Goal: Information Seeking & Learning: Learn about a topic

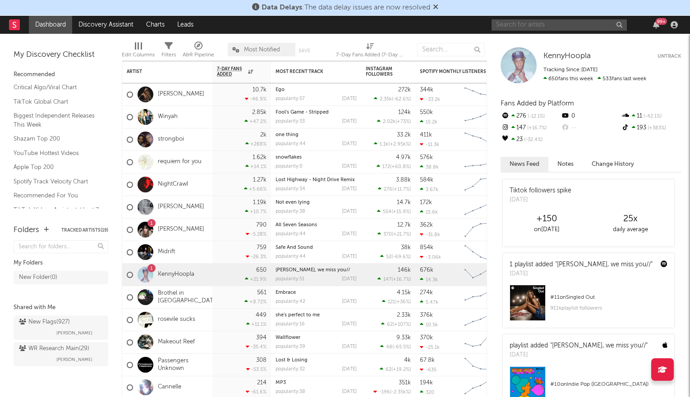
click at [542, 21] on input "text" at bounding box center [558, 24] width 135 height 11
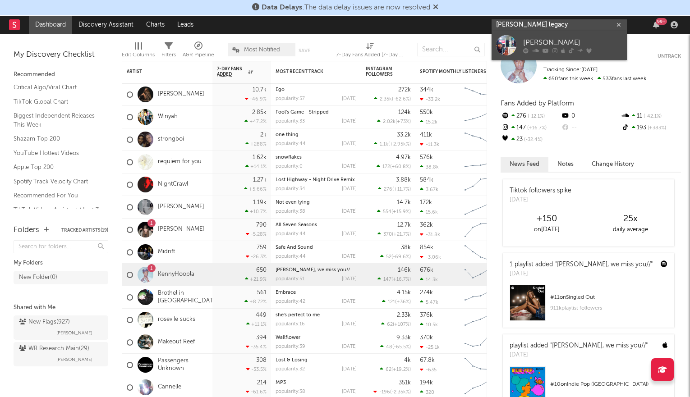
type input "[PERSON_NAME] legacy"
click at [551, 41] on div "[PERSON_NAME]" at bounding box center [572, 42] width 99 height 11
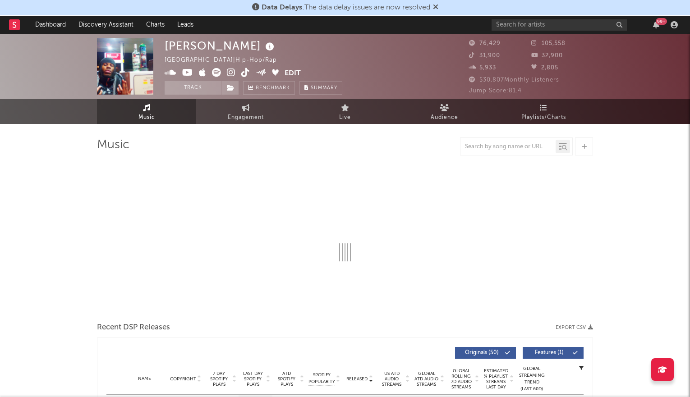
select select "6m"
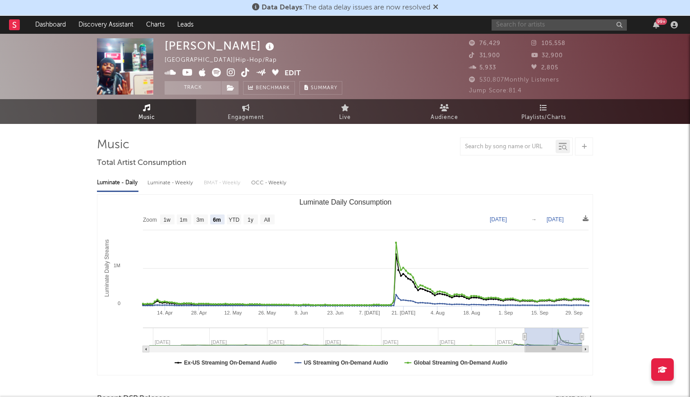
click at [516, 22] on input "text" at bounding box center [558, 24] width 135 height 11
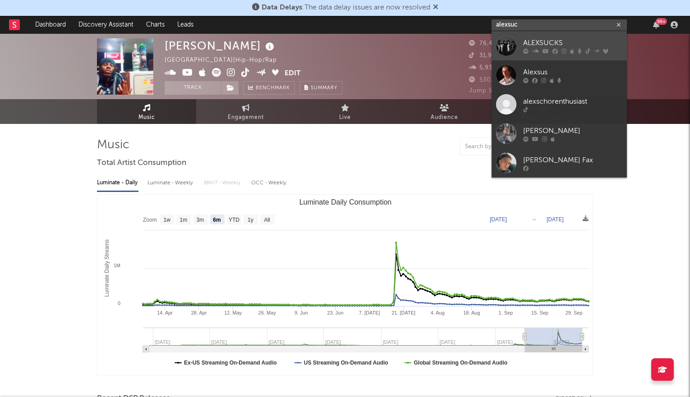
type input "alexsuc"
click at [549, 40] on div "ALEXSUCKS" at bounding box center [572, 42] width 99 height 11
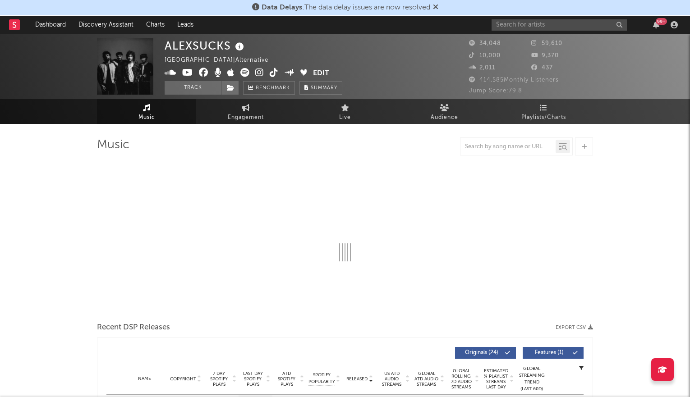
select select "6m"
